Goal: Check status

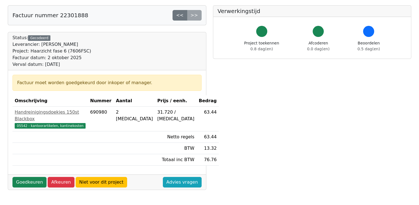
scroll to position [27, 0]
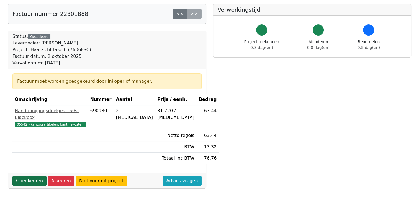
click at [29, 175] on link "Goedkeuren" at bounding box center [29, 180] width 34 height 11
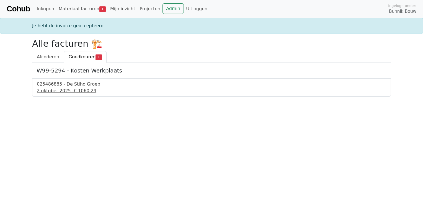
click at [54, 89] on div "[DATE] - € 1060.29" at bounding box center [212, 90] width 350 height 7
